Goal: Task Accomplishment & Management: Understand process/instructions

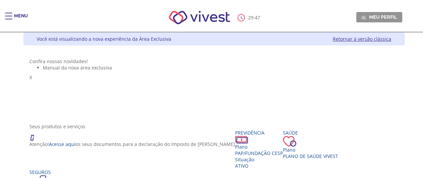
click at [13, 17] on div "Menu" at bounding box center [11, 19] width 13 height 13
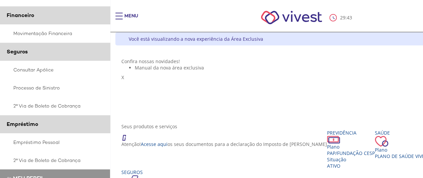
scroll to position [198, 0]
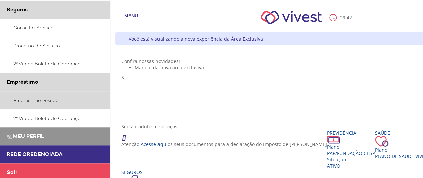
click at [27, 96] on link "Empréstimo Pessoal" at bounding box center [55, 100] width 110 height 18
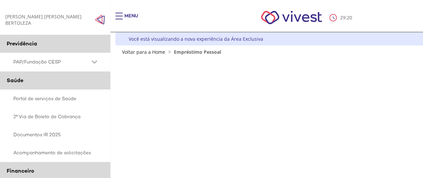
click at [118, 16] on span "Main header" at bounding box center [118, 16] width 7 height 1
